Goal: Information Seeking & Learning: Learn about a topic

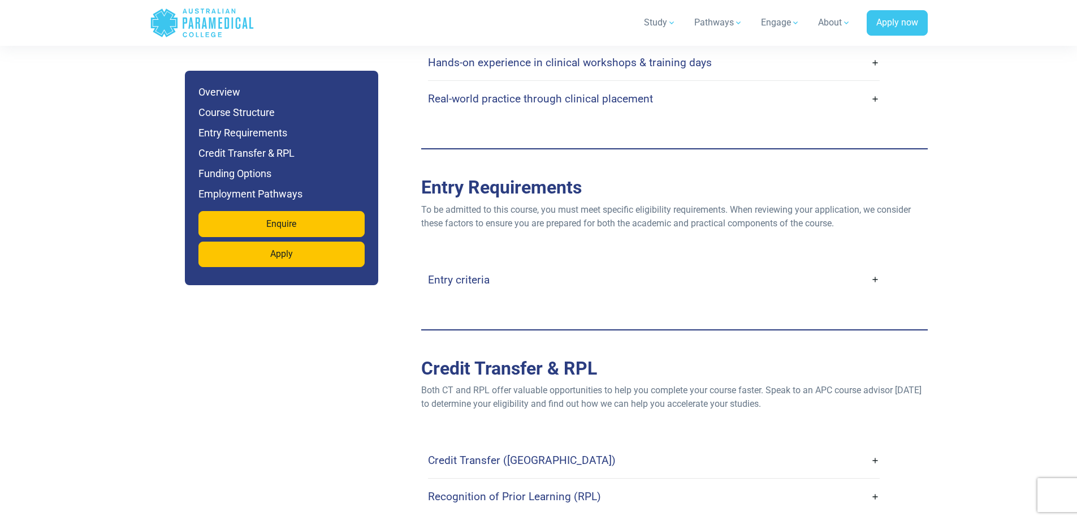
scroll to position [2544, 0]
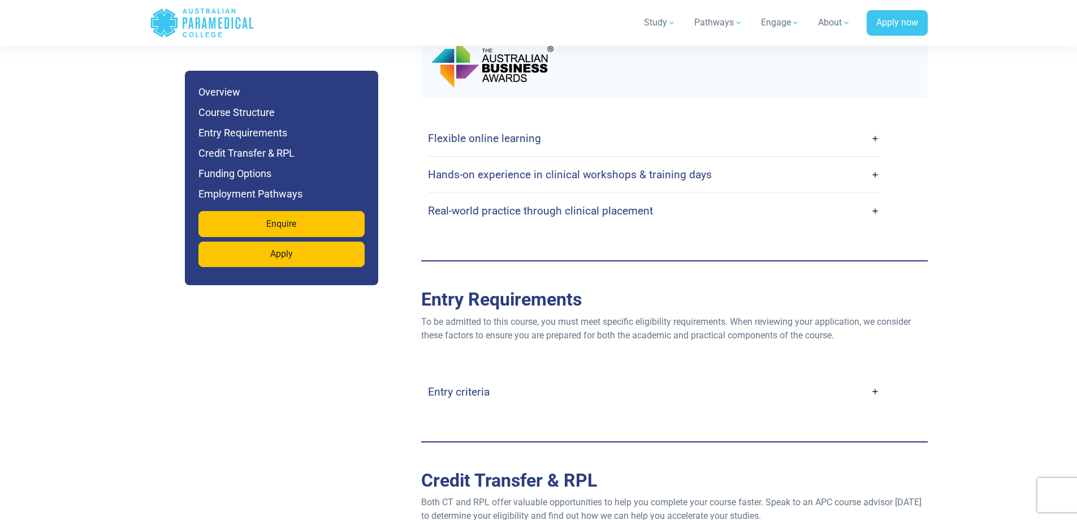
click at [873, 127] on link "Flexible online learning" at bounding box center [654, 138] width 452 height 27
click at [479, 132] on link "Flexible online learning" at bounding box center [654, 138] width 452 height 27
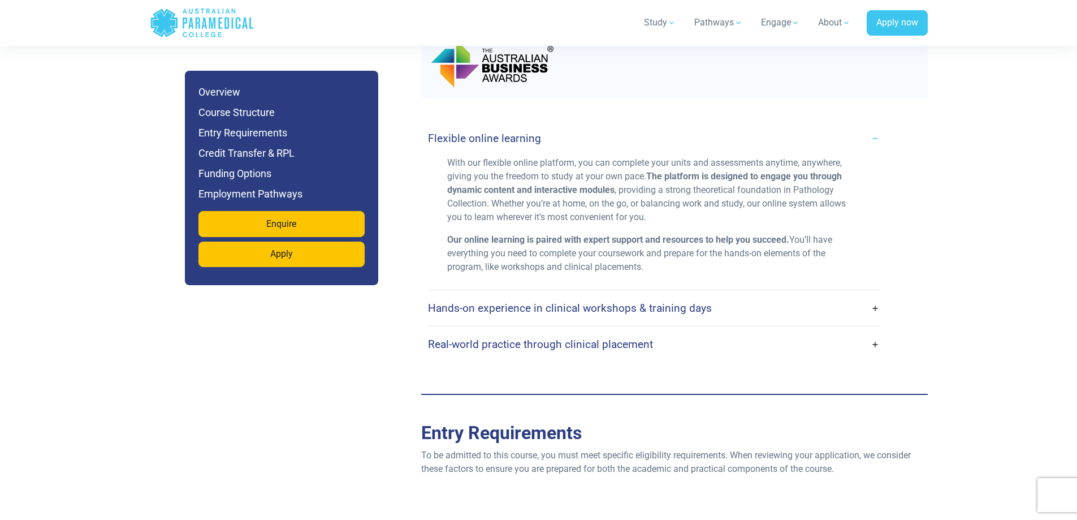
click at [472, 301] on h4 "Hands-on experience in clinical workshops & training days" at bounding box center [570, 307] width 284 height 13
click at [621, 301] on h4 "Hands-on experience in clinical workshops & training days" at bounding box center [570, 307] width 284 height 13
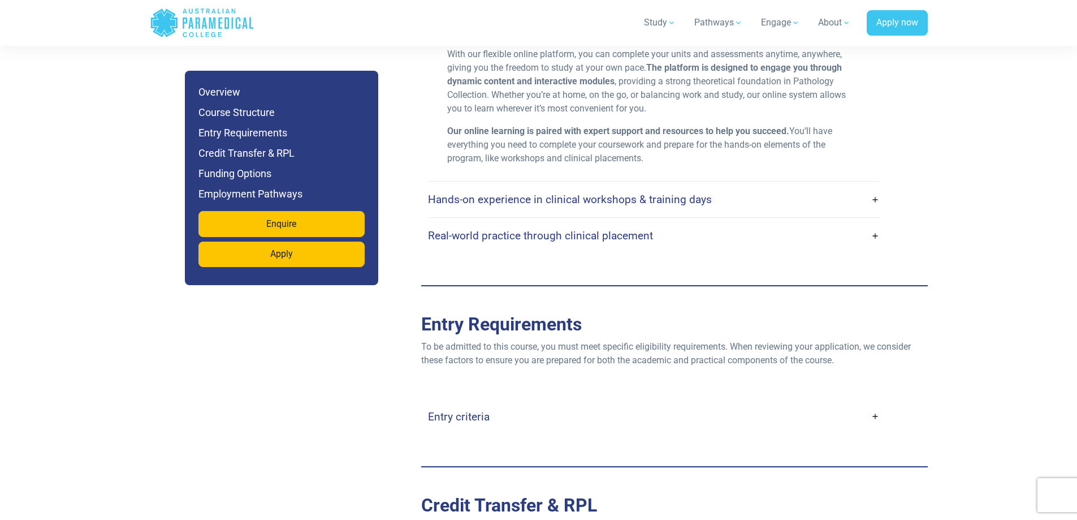
scroll to position [2658, 0]
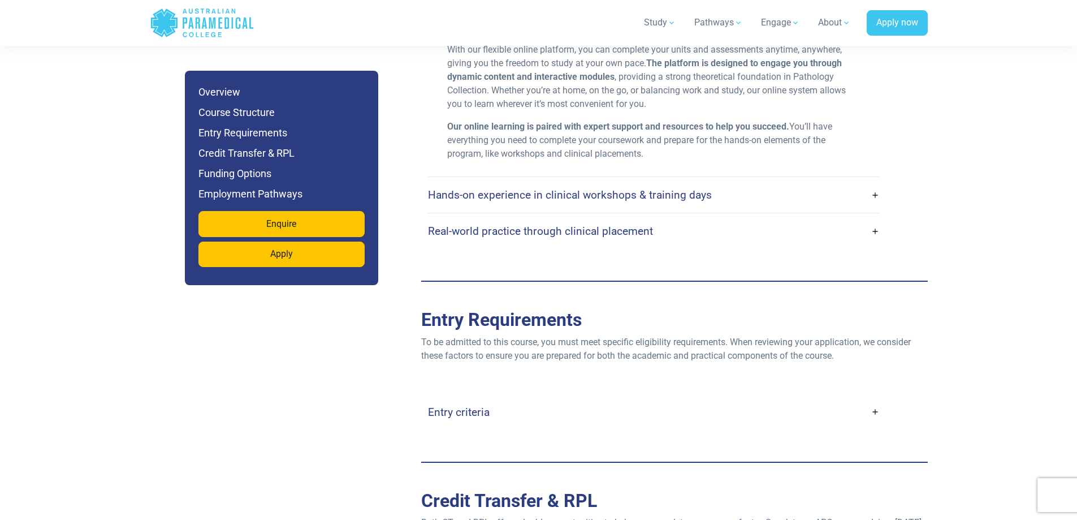
click at [522, 188] on h4 "Hands-on experience in clinical workshops & training days" at bounding box center [570, 194] width 284 height 13
click at [874, 182] on link "Hands-on experience in clinical workshops & training days" at bounding box center [654, 195] width 452 height 27
click at [597, 188] on h4 "Hands-on experience in clinical workshops & training days" at bounding box center [570, 194] width 284 height 13
click at [465, 224] on h4 "Real-world practice through clinical placement" at bounding box center [540, 230] width 225 height 13
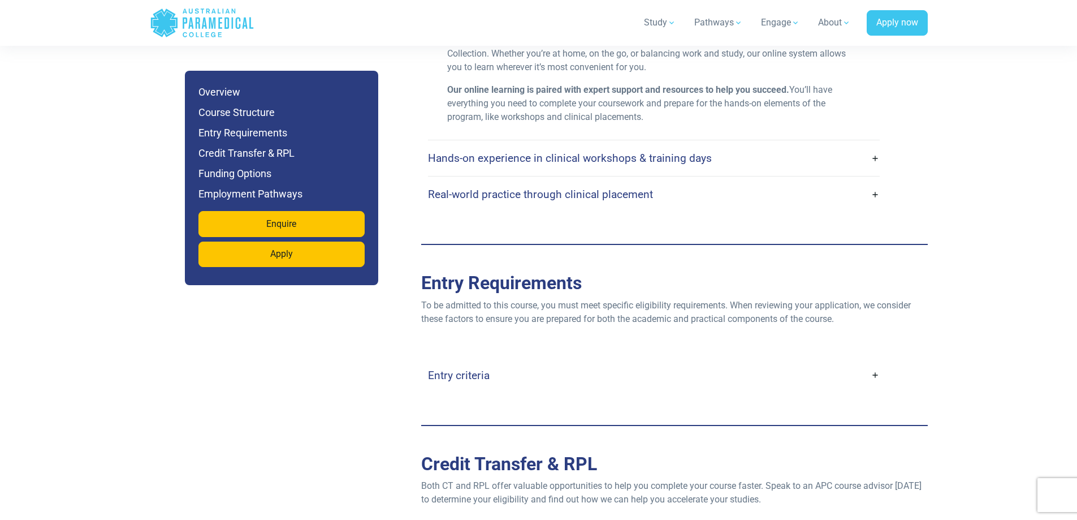
scroll to position [2714, 0]
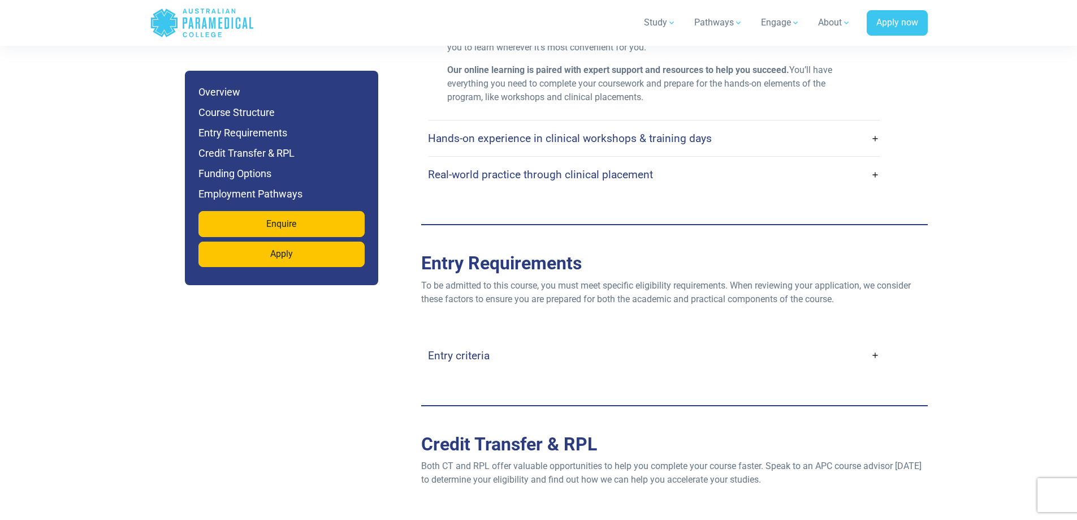
click at [472, 349] on h4 "Entry criteria" at bounding box center [459, 355] width 62 height 13
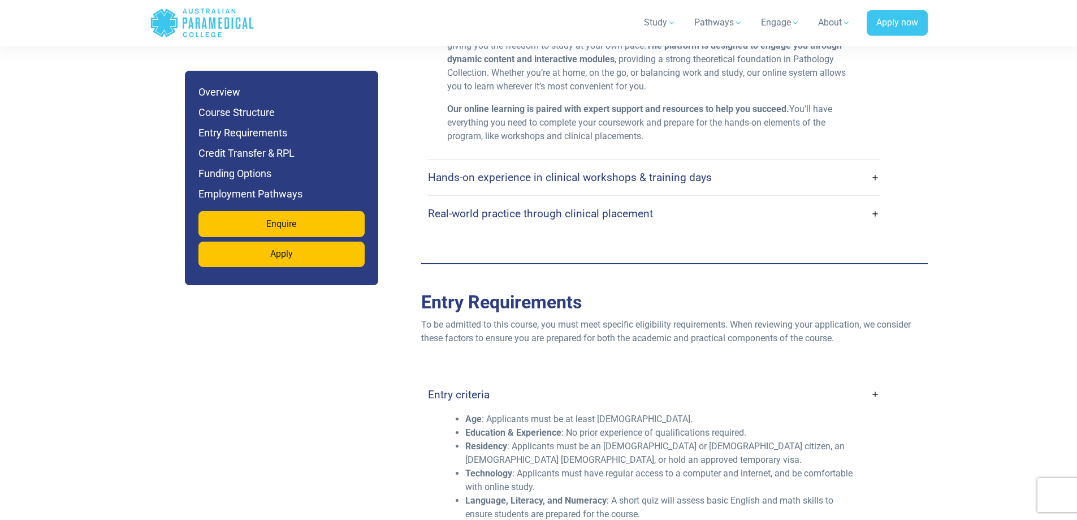
scroll to position [2544, 0]
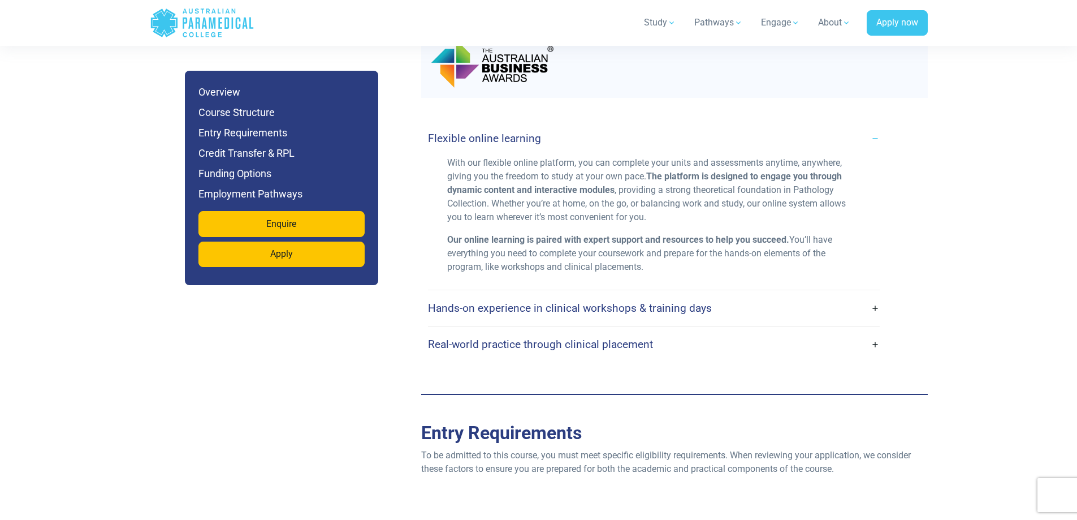
click at [517, 132] on h4 "Flexible online learning" at bounding box center [484, 138] width 113 height 13
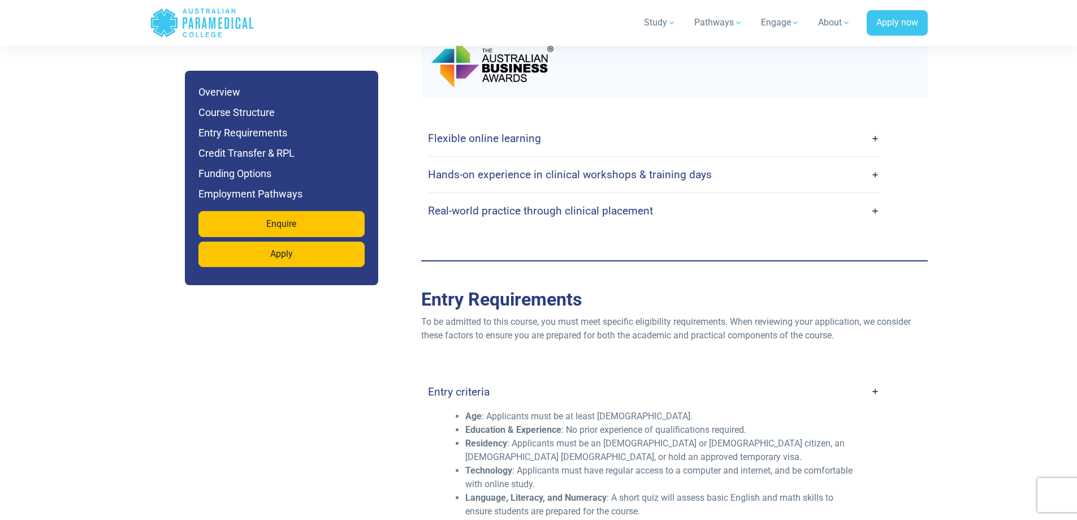
click at [517, 168] on h4 "Hands-on experience in clinical workshops & training days" at bounding box center [570, 174] width 284 height 13
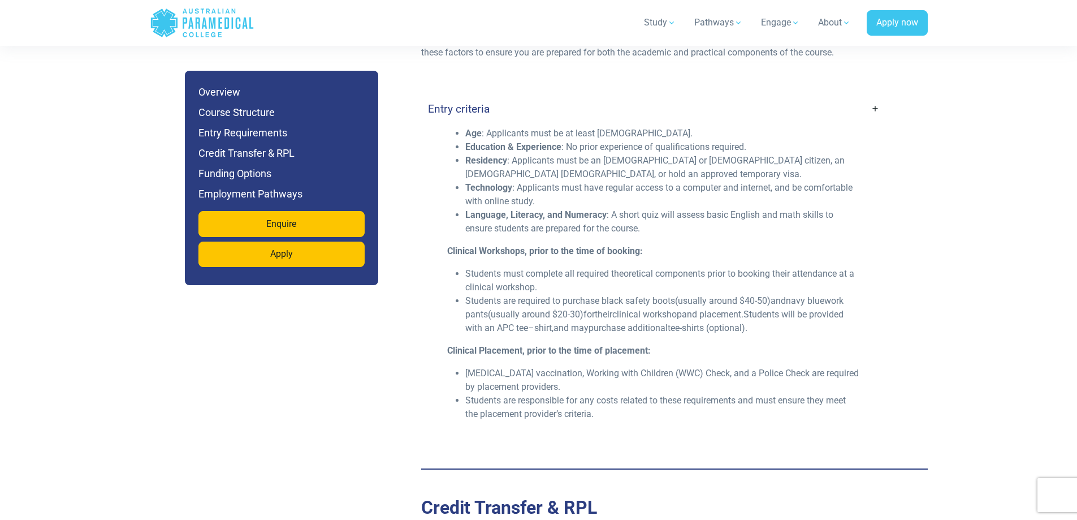
scroll to position [2601, 0]
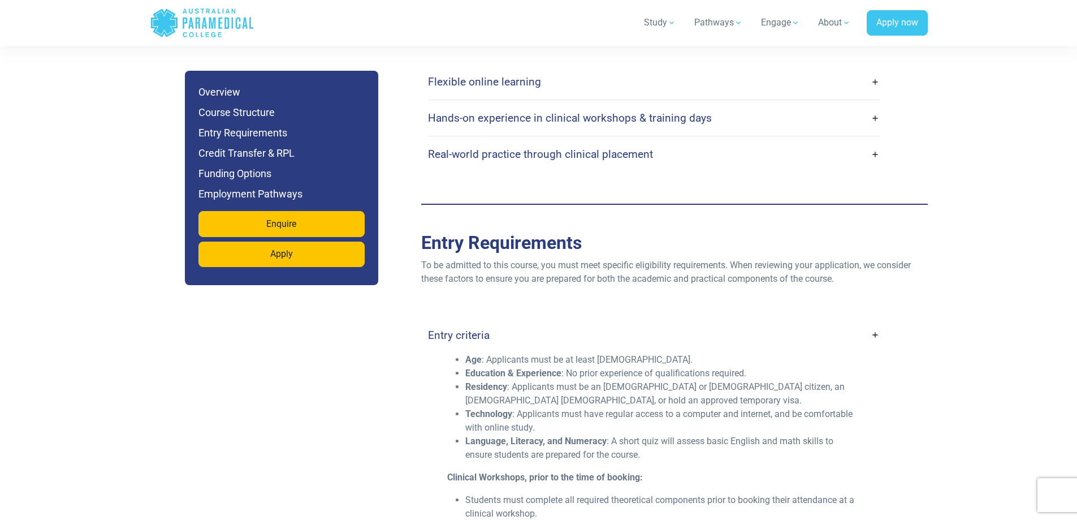
click at [478, 329] on h4 "Entry criteria" at bounding box center [459, 335] width 62 height 13
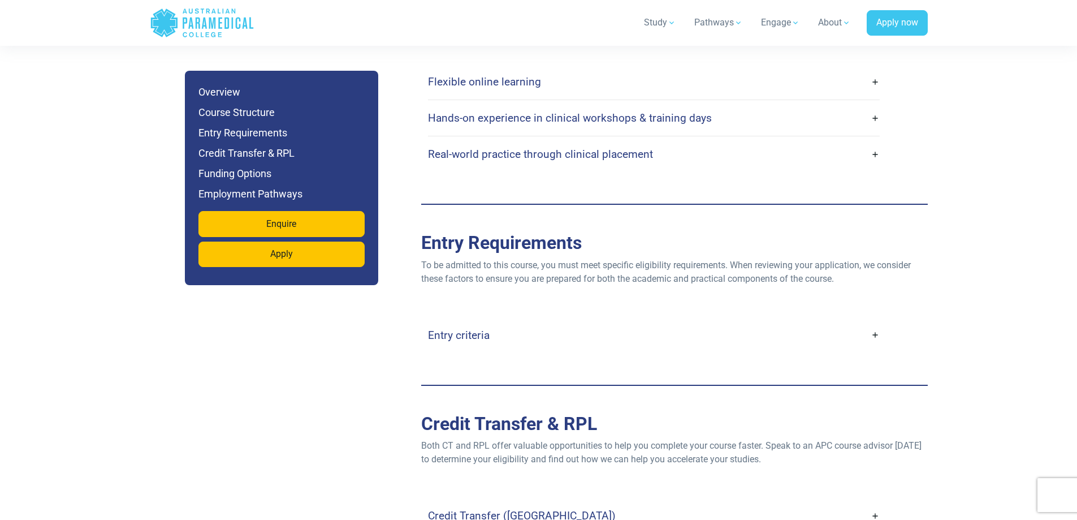
click at [525, 148] on h4 "Real-world practice through clinical placement" at bounding box center [540, 154] width 225 height 13
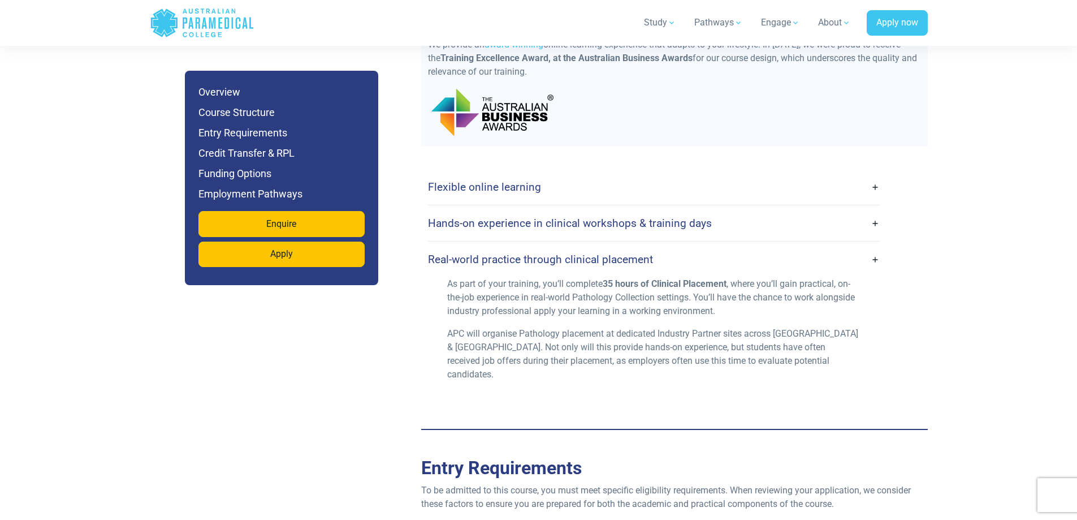
scroll to position [2488, 0]
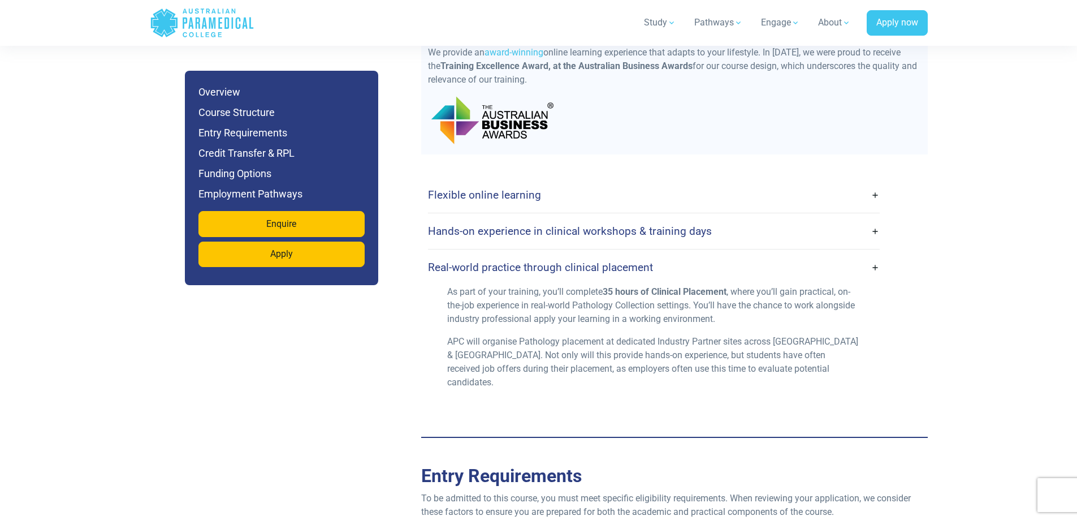
click at [584, 261] on h4 "Real-world practice through clinical placement" at bounding box center [540, 267] width 225 height 13
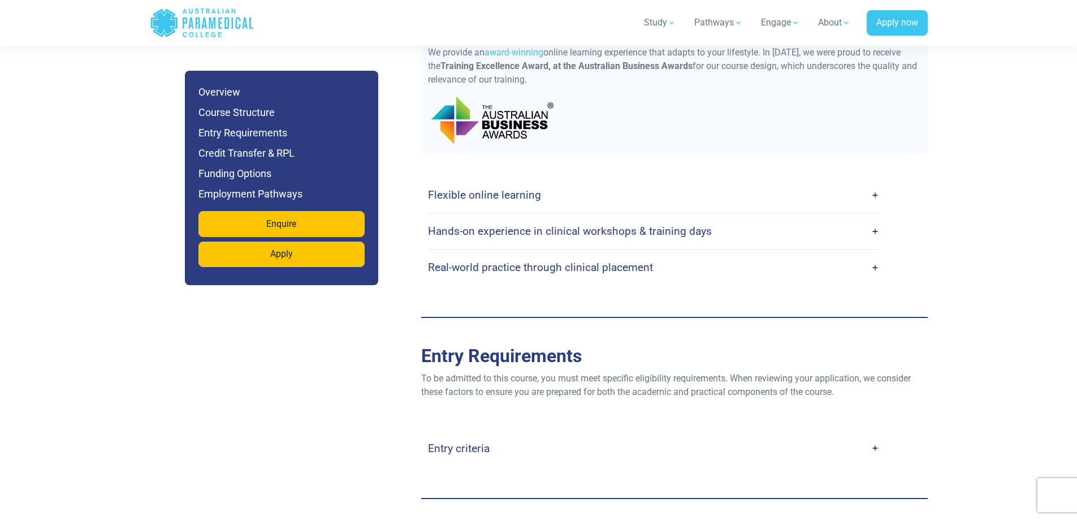
click at [591, 224] on h4 "Hands-on experience in clinical workshops & training days" at bounding box center [570, 230] width 284 height 13
click at [472, 224] on h4 "Hands-on experience in clinical workshops & training days" at bounding box center [570, 230] width 284 height 13
drag, startPoint x: 472, startPoint y: 213, endPoint x: 416, endPoint y: 276, distance: 84.5
click at [477, 442] on h4 "Entry criteria" at bounding box center [459, 448] width 62 height 13
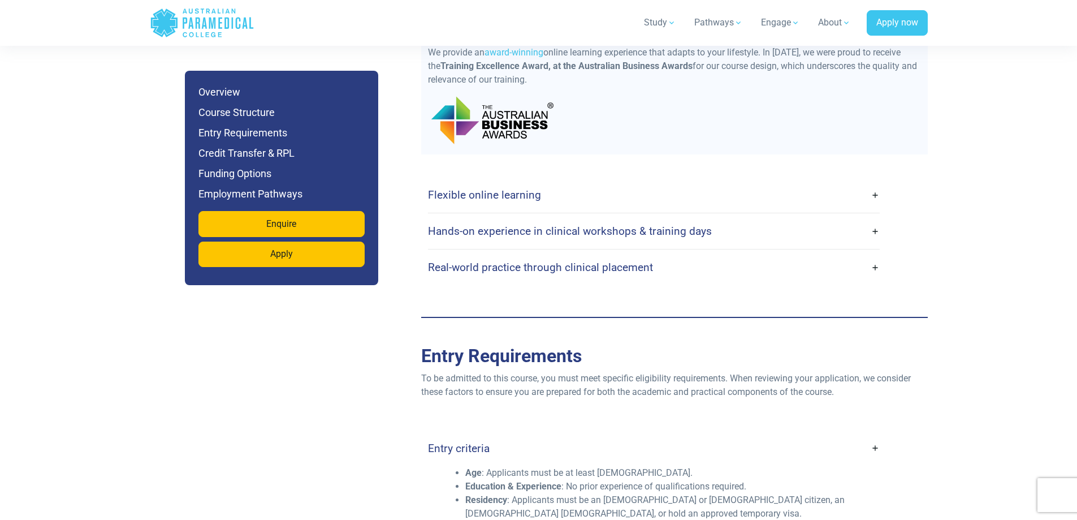
click at [477, 442] on h4 "Entry criteria" at bounding box center [459, 448] width 62 height 13
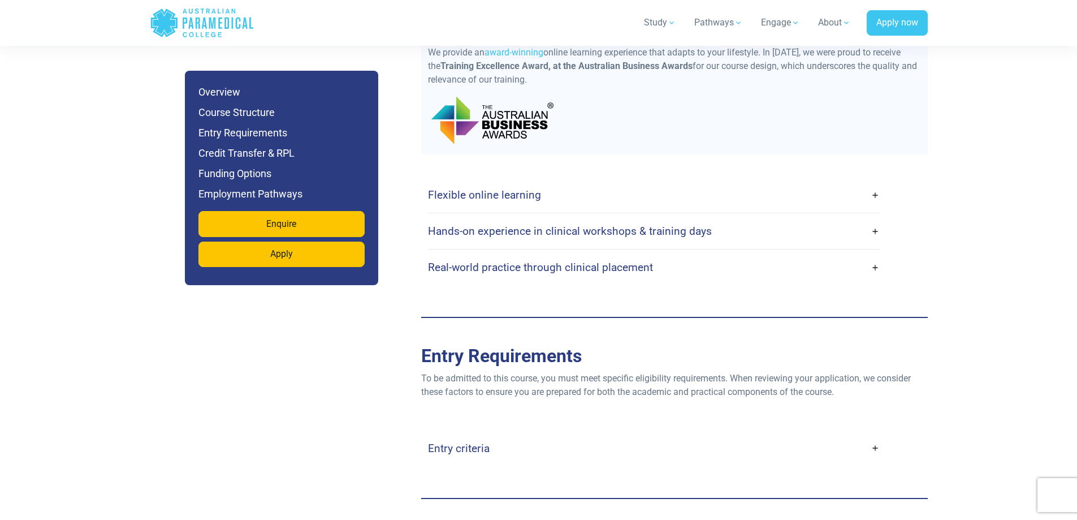
click at [484, 224] on h4 "Hands-on experience in clinical workshops & training days" at bounding box center [570, 230] width 284 height 13
click at [876, 218] on link "Hands-on experience in clinical workshops & training days" at bounding box center [654, 231] width 452 height 27
drag, startPoint x: 681, startPoint y: 213, endPoint x: 640, endPoint y: 214, distance: 41.8
click at [640, 224] on h4 "Hands-on experience in clinical workshops & training days" at bounding box center [570, 230] width 284 height 13
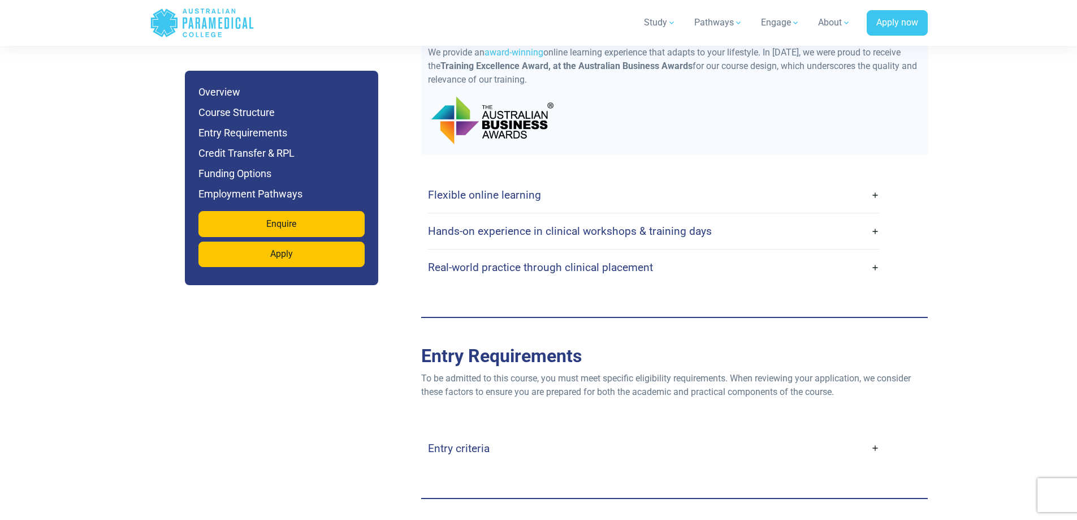
drag, startPoint x: 520, startPoint y: 212, endPoint x: 499, endPoint y: 217, distance: 20.9
click at [499, 224] on h4 "Hands-on experience in clinical workshops & training days" at bounding box center [570, 230] width 284 height 13
click at [461, 224] on h4 "Hands-on experience in clinical workshops & training days" at bounding box center [570, 230] width 284 height 13
click at [460, 218] on link "Hands-on experience in clinical workshops & training days" at bounding box center [654, 231] width 452 height 27
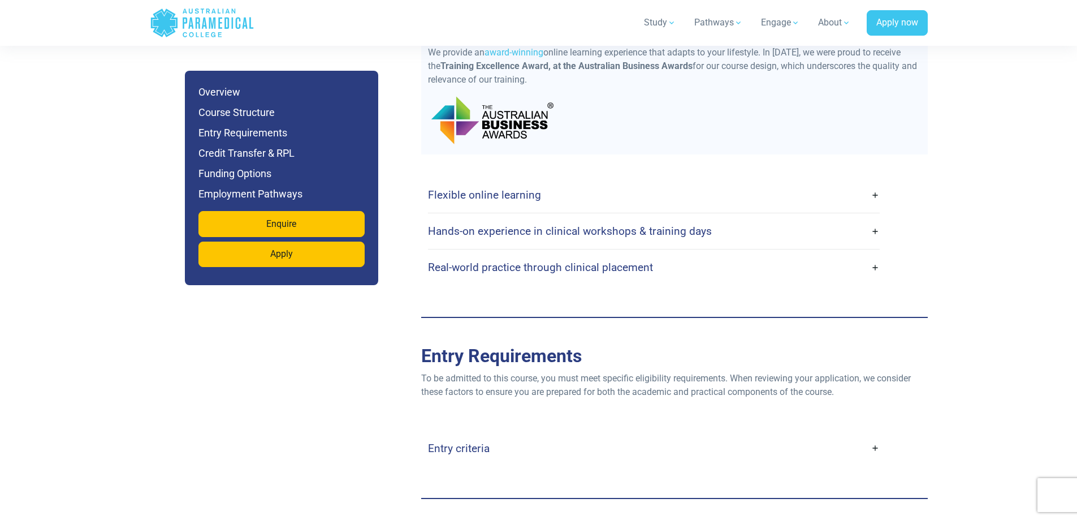
click at [476, 230] on link "Hands-on experience in clinical workshops & training days" at bounding box center [654, 231] width 452 height 27
click at [546, 197] on div "Flexible online learning" at bounding box center [654, 195] width 452 height 36
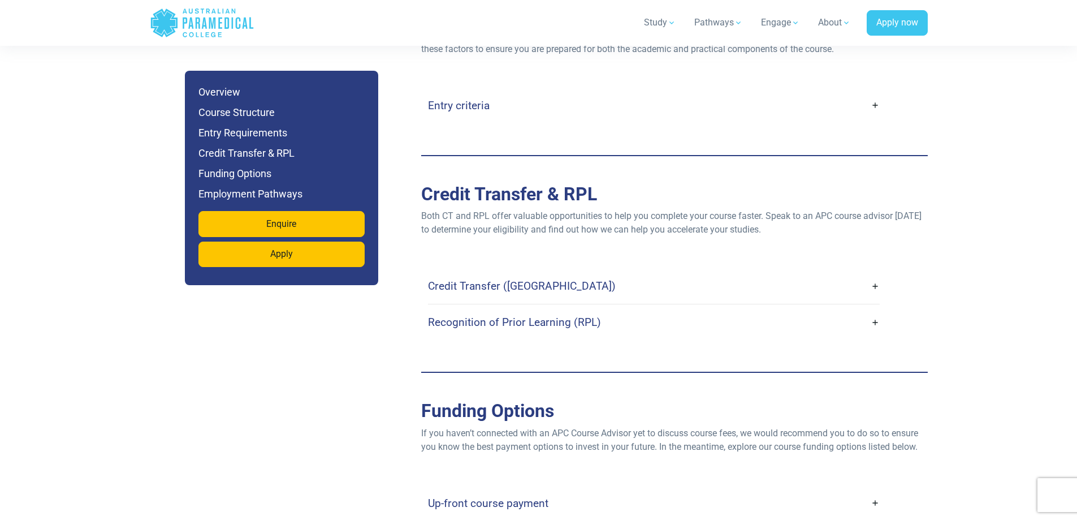
scroll to position [3223, 0]
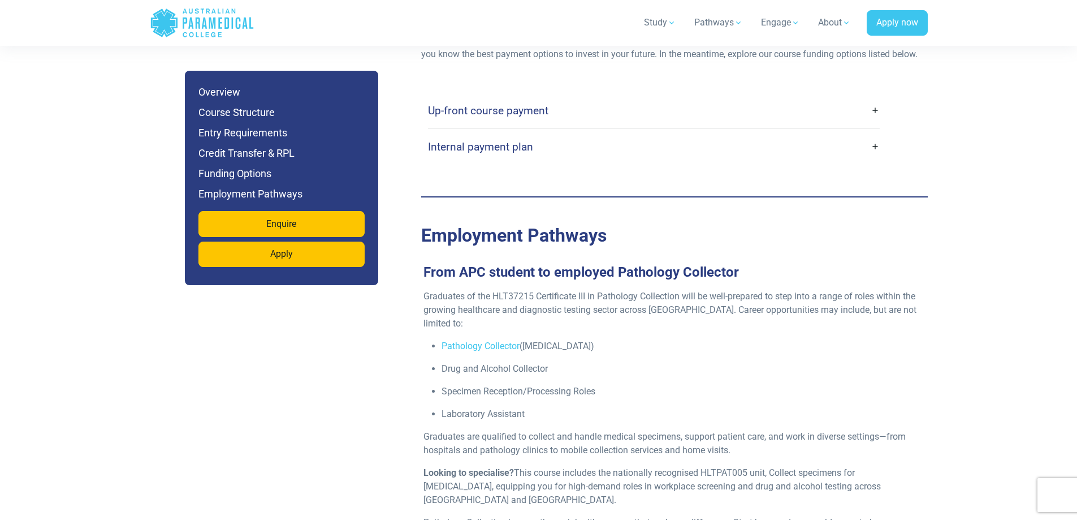
click at [875, 134] on link "Internal payment plan" at bounding box center [654, 146] width 452 height 27
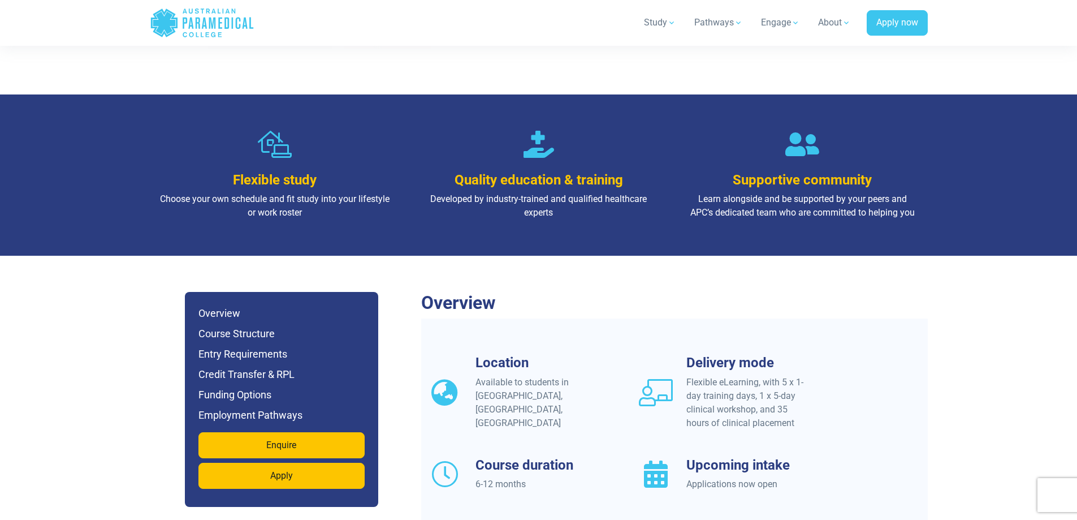
scroll to position [509, 0]
